Goal: Task Accomplishment & Management: Manage account settings

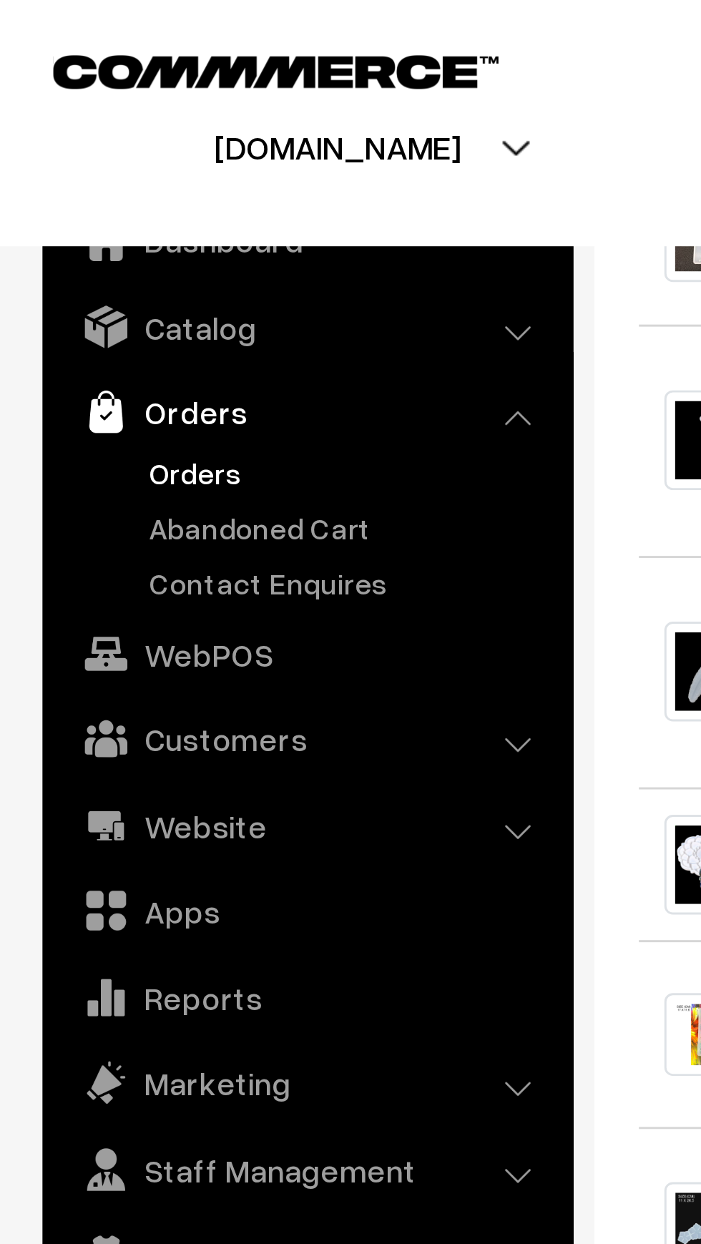
scroll to position [686, 0]
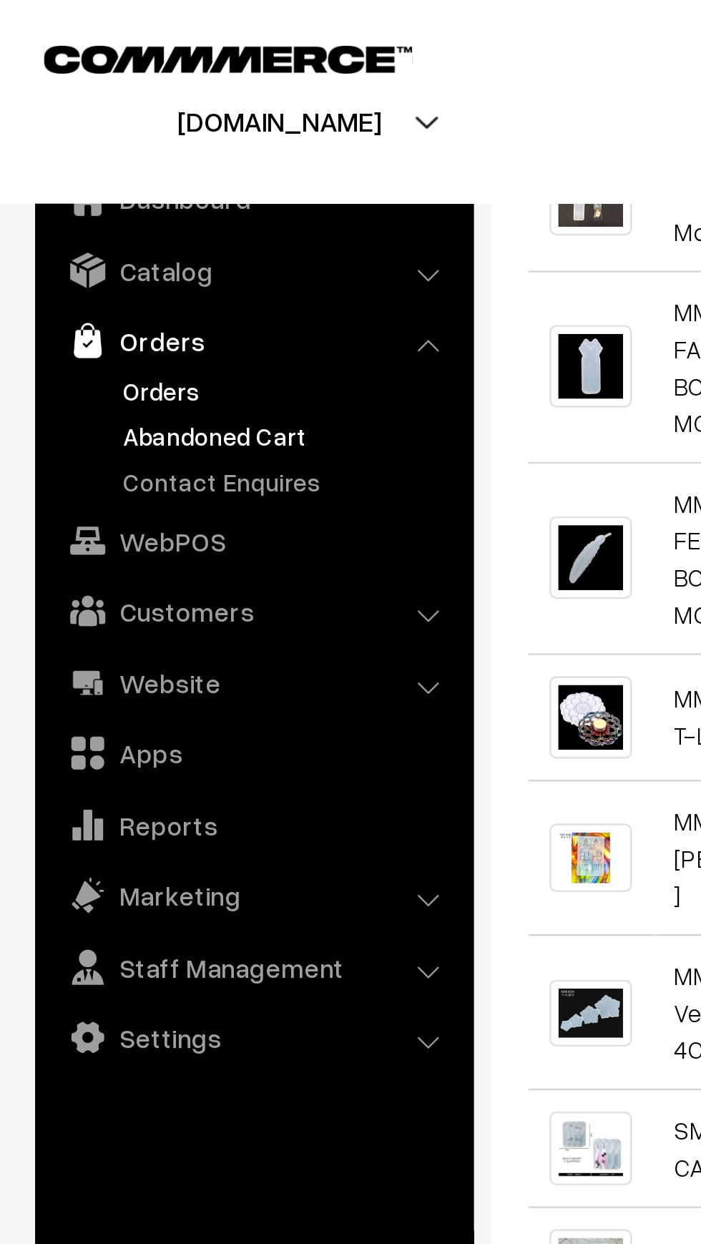
click at [77, 179] on link "Abandoned Cart" at bounding box center [118, 177] width 142 height 15
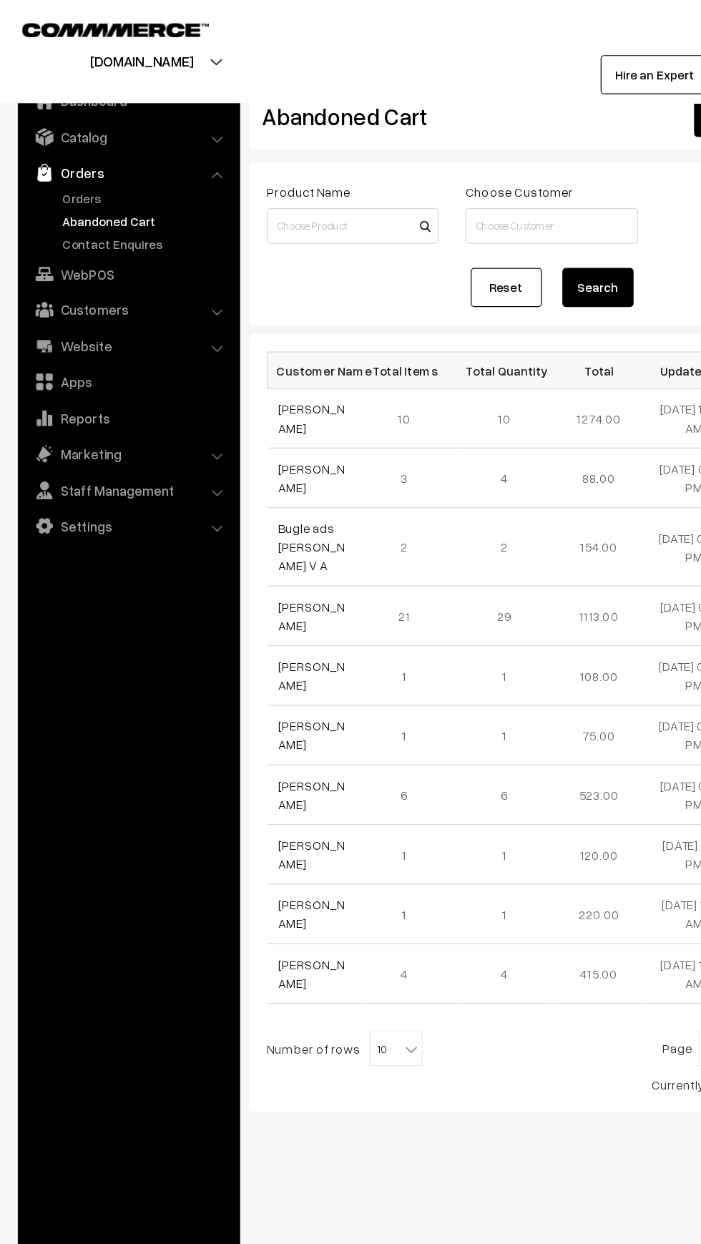
click at [60, 170] on link "Abandoned Cart" at bounding box center [118, 177] width 142 height 15
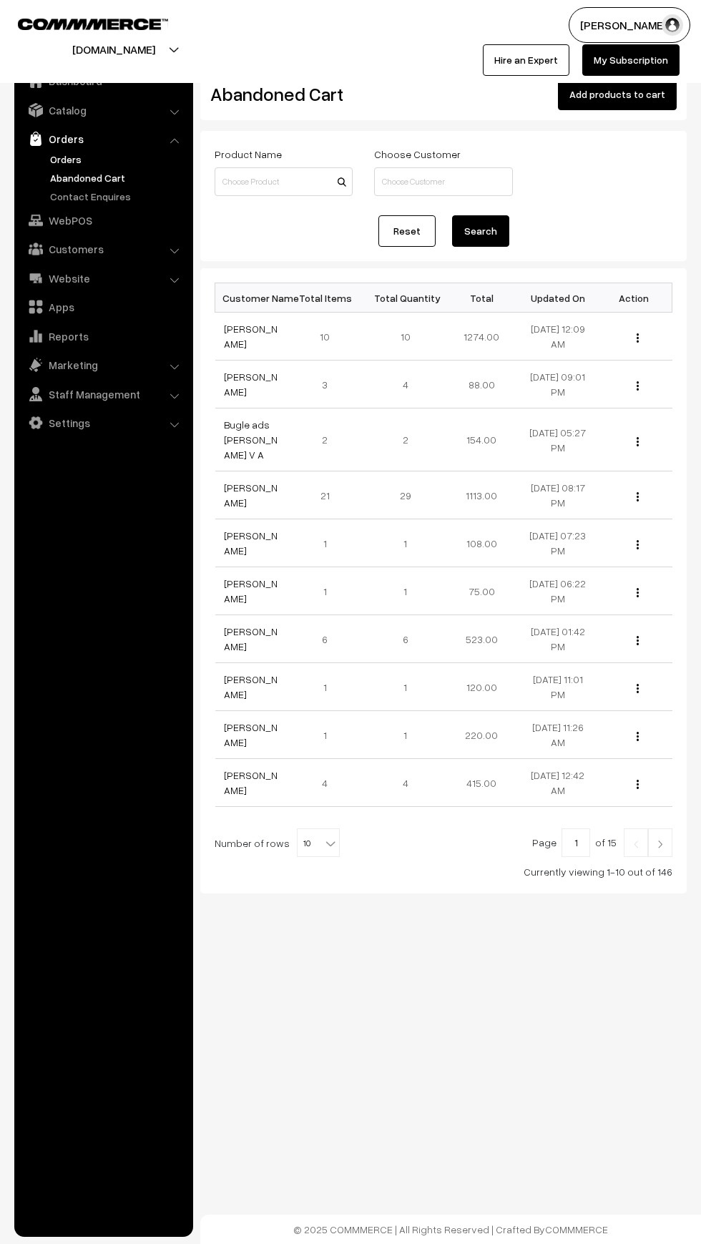
click at [59, 160] on link "Orders" at bounding box center [118, 159] width 142 height 15
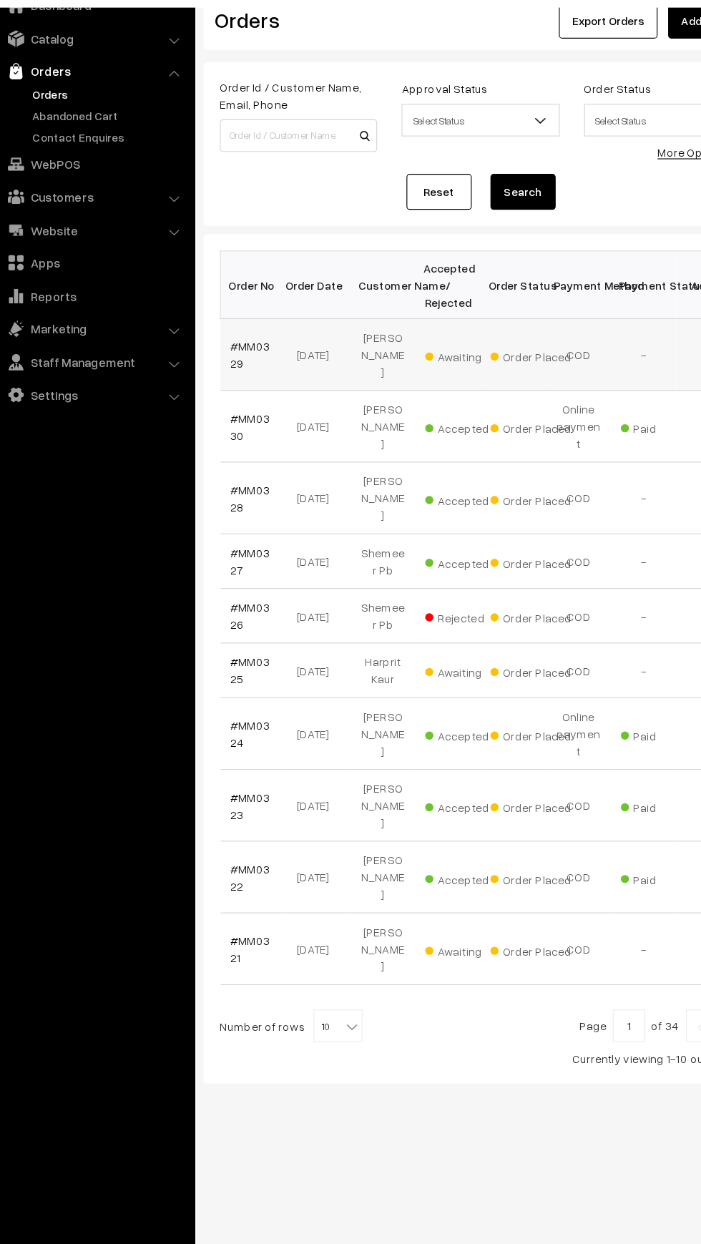
click at [295, 376] on td "13-09-2025" at bounding box center [300, 387] width 57 height 63
click at [226, 387] on link "#MM0329" at bounding box center [241, 387] width 35 height 27
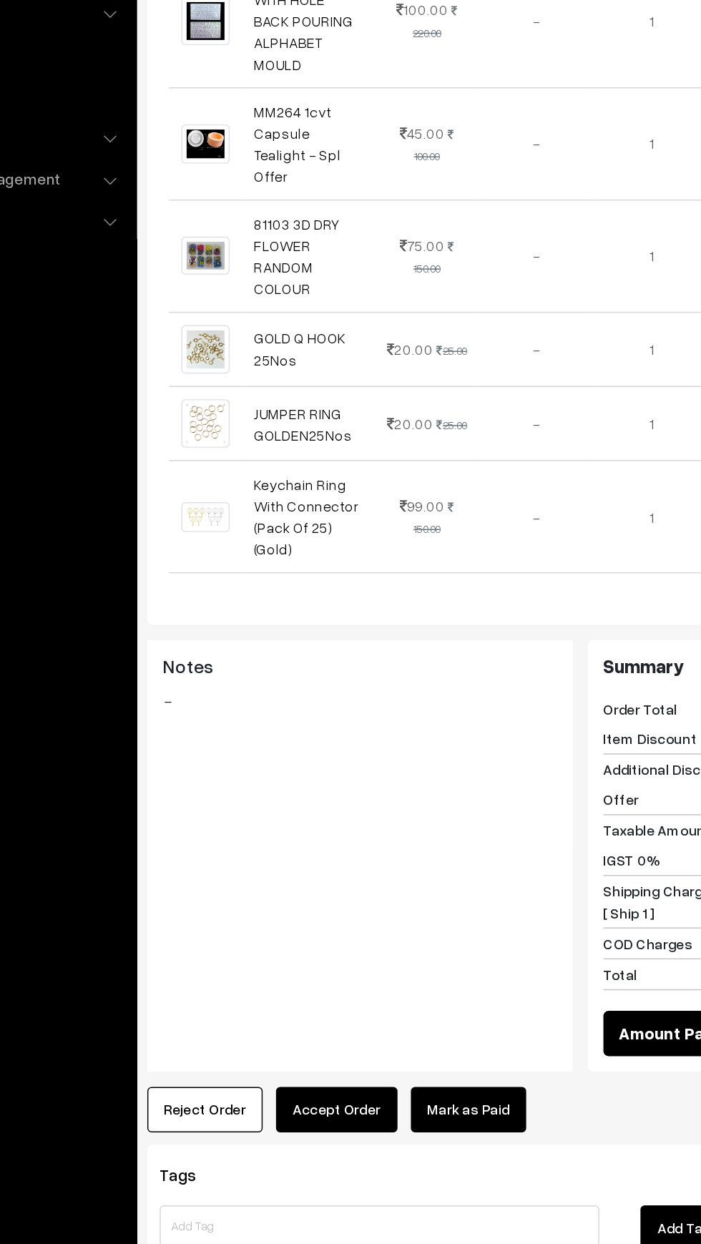
scroll to position [415, 0]
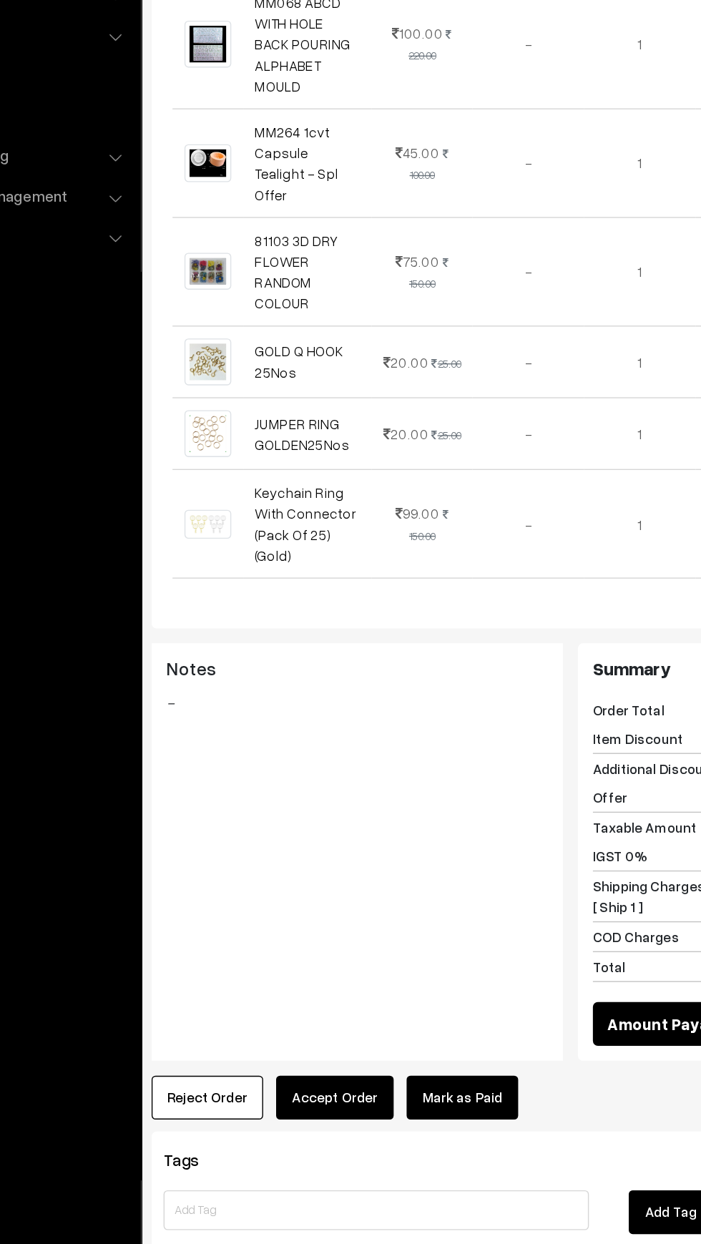
click at [333, 1027] on button "Accept Order" at bounding box center [332, 1041] width 84 height 31
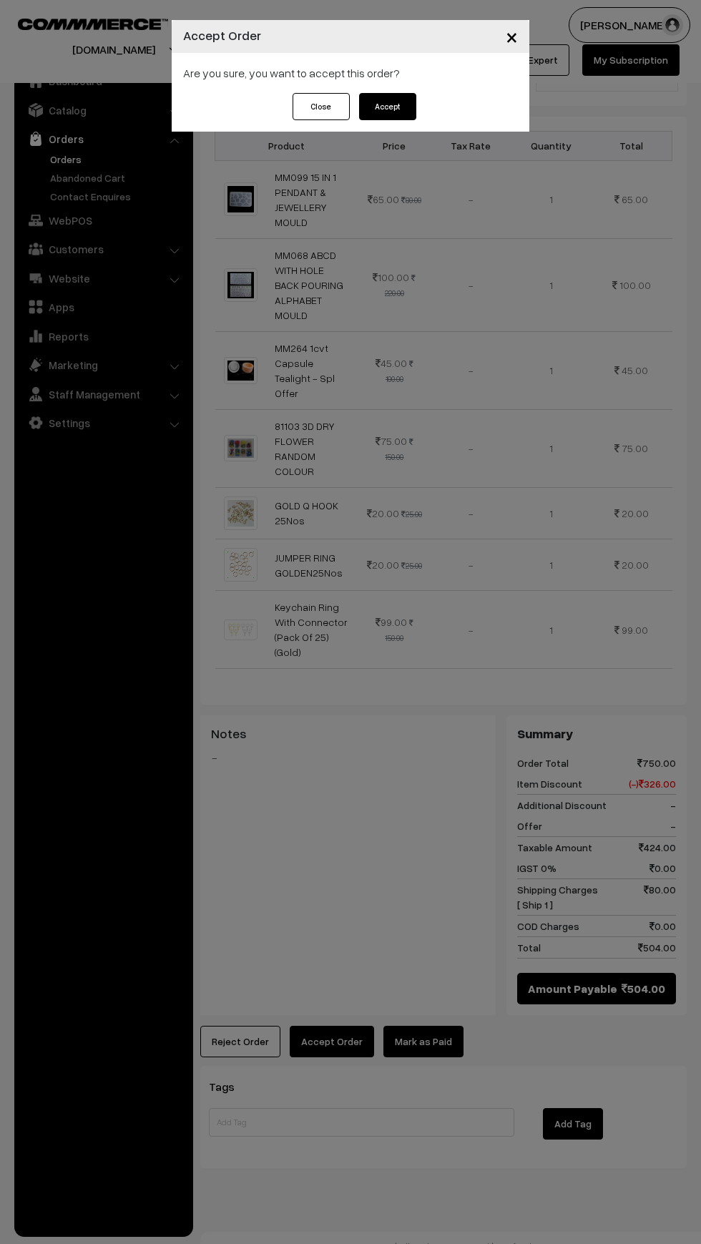
click at [401, 112] on button "Accept" at bounding box center [387, 106] width 57 height 27
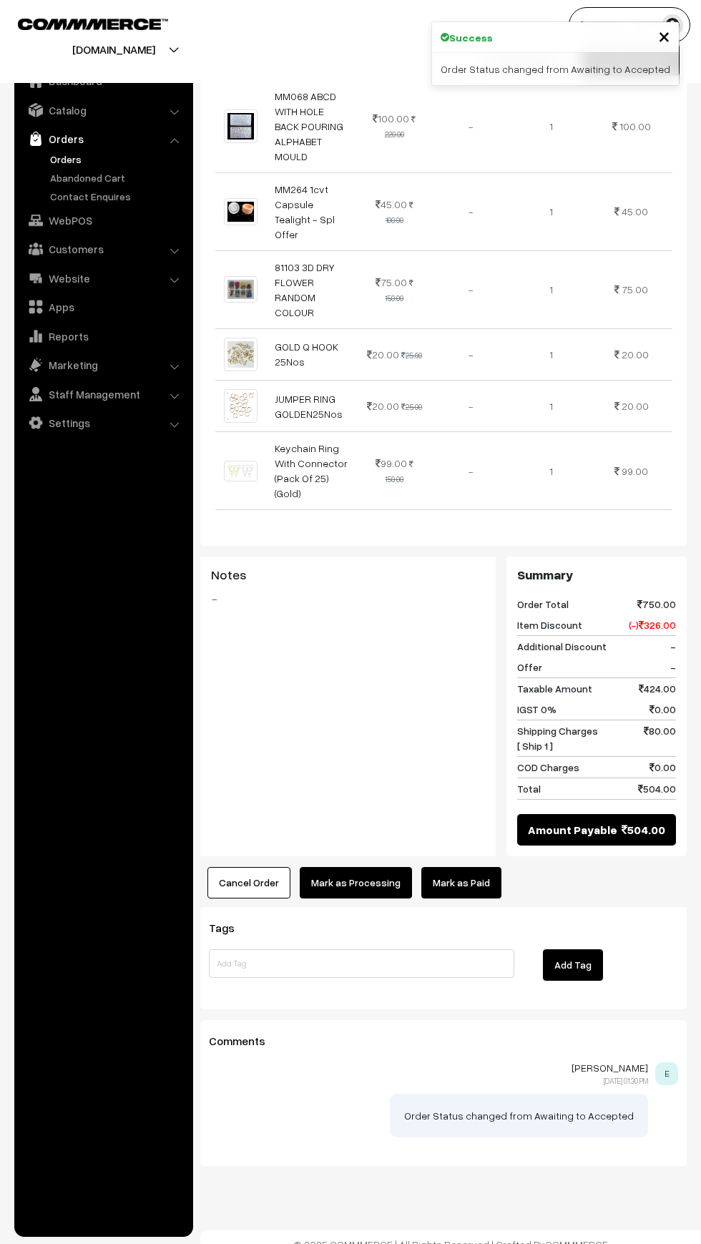
scroll to position [574, 0]
click at [474, 874] on link "Mark as Paid" at bounding box center [461, 882] width 80 height 31
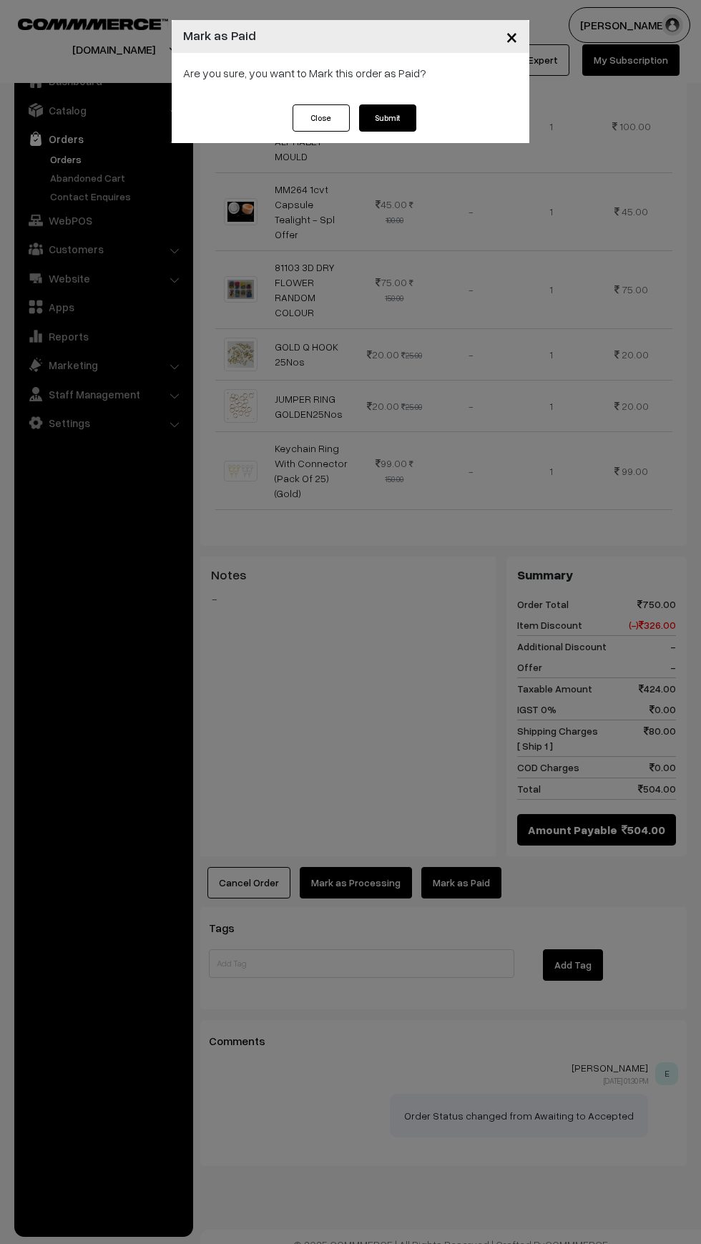
click at [378, 130] on button "Submit" at bounding box center [387, 117] width 57 height 27
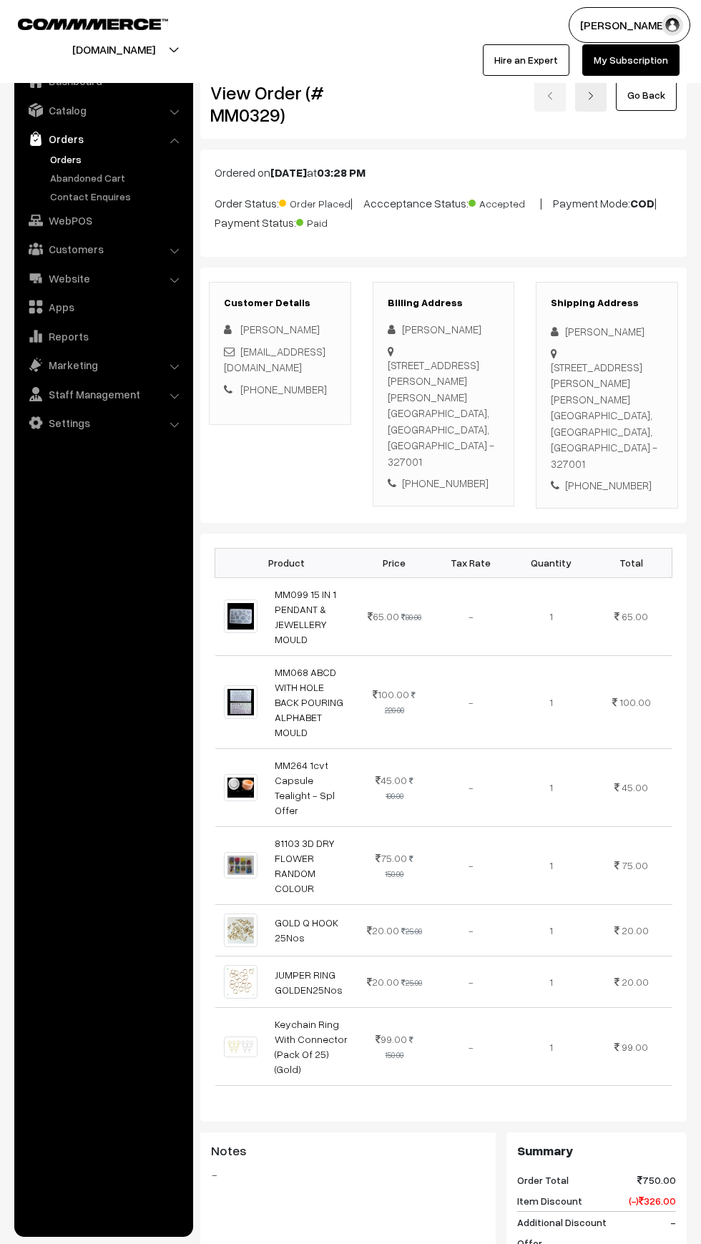
scroll to position [576, 0]
